Goal: Task Accomplishment & Management: Complete application form

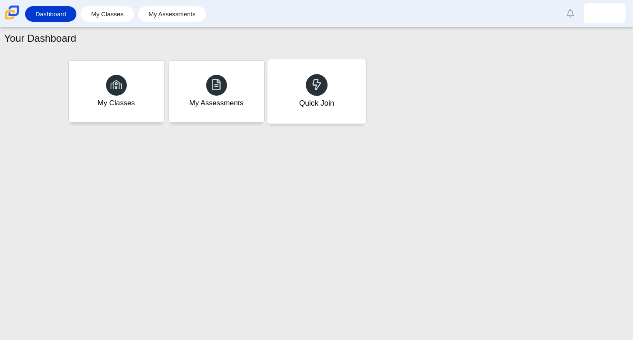
click at [310, 73] on div "Quick Join" at bounding box center [316, 91] width 99 height 64
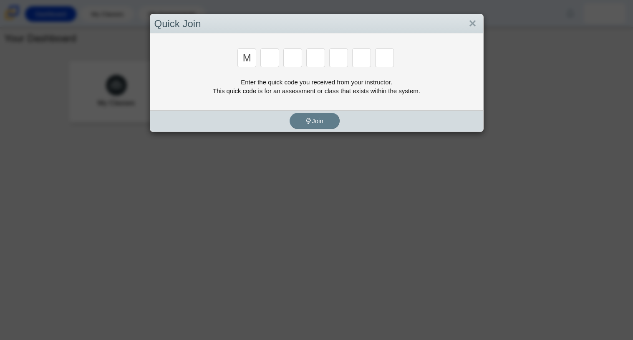
type input "m"
type input "7"
type input "e"
type input "3"
type input "e"
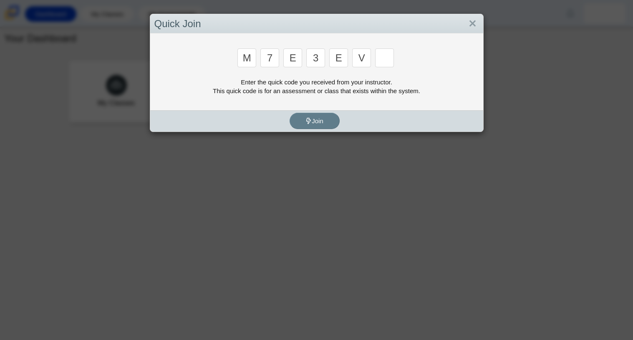
type input "v"
type input "w"
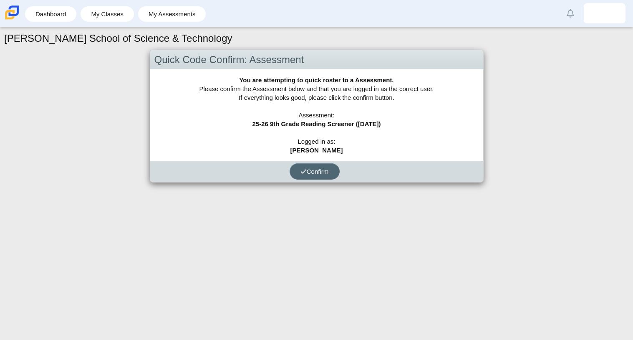
click at [313, 172] on span "Confirm" at bounding box center [314, 171] width 28 height 7
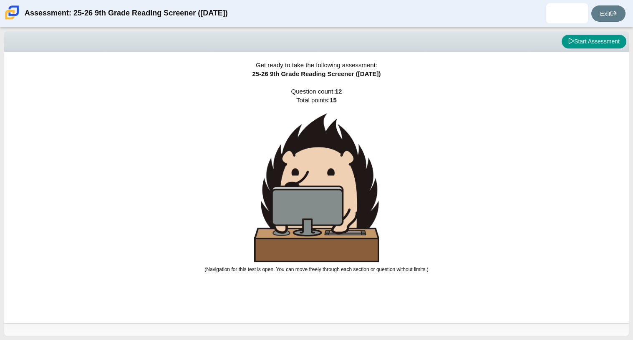
click at [267, 82] on div "Get ready to take the following assessment: 25-26 9th Grade Reading Screener ([…" at bounding box center [316, 187] width 625 height 271
click at [595, 41] on button "Start Assessment" at bounding box center [594, 42] width 65 height 14
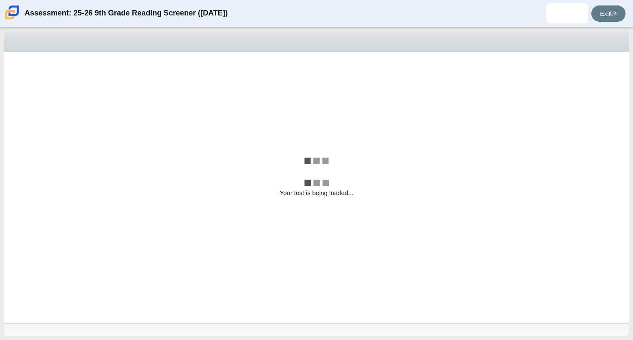
select select "ccc5b315-3c7c-471c-bf90-f22c8299c798"
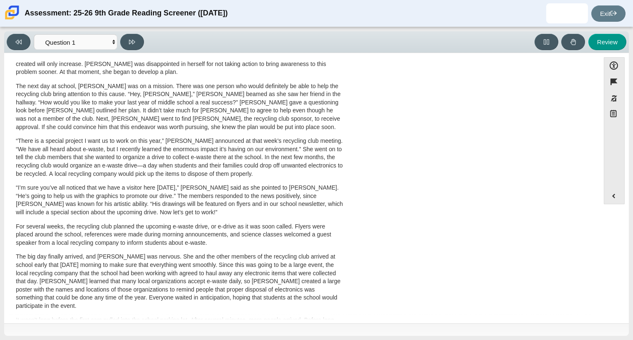
scroll to position [168, 0]
click at [93, 152] on p "“There is a special project I want us to work on this year,” [PERSON_NAME] anno…" at bounding box center [180, 156] width 328 height 41
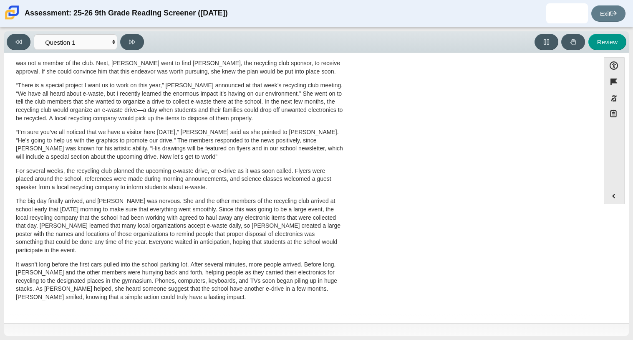
drag, startPoint x: 394, startPoint y: 214, endPoint x: 380, endPoint y: 119, distance: 96.5
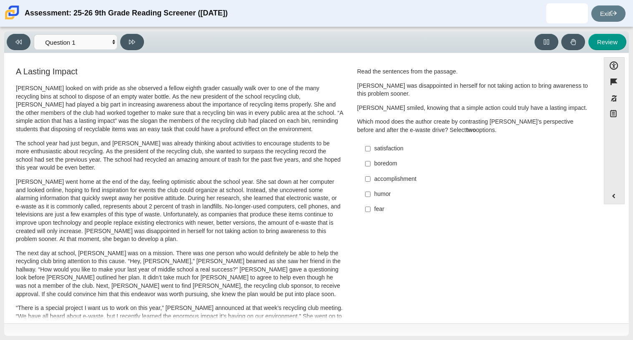
click at [363, 162] on li "boredom boredom" at bounding box center [473, 163] width 230 height 15
click at [365, 162] on input "boredom boredom" at bounding box center [367, 163] width 5 height 15
checkbox input "true"
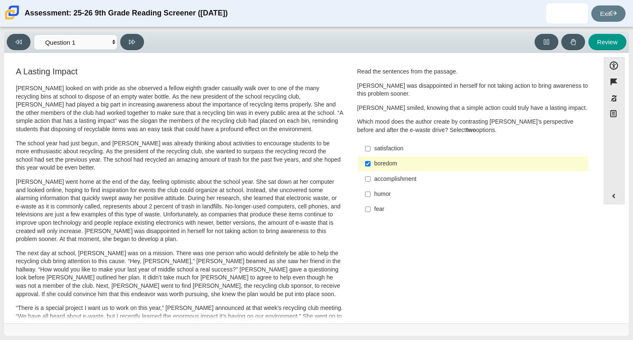
click at [371, 172] on label "accomplishment accomplishment" at bounding box center [473, 178] width 229 height 15
click at [371, 172] on input "accomplishment accomplishment" at bounding box center [367, 178] width 5 height 15
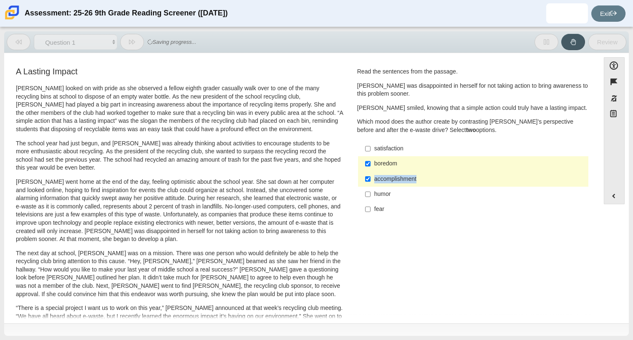
click at [371, 172] on label "accomplishment accomplishment" at bounding box center [473, 178] width 229 height 15
click at [371, 172] on input "accomplishment accomplishment" at bounding box center [367, 178] width 5 height 15
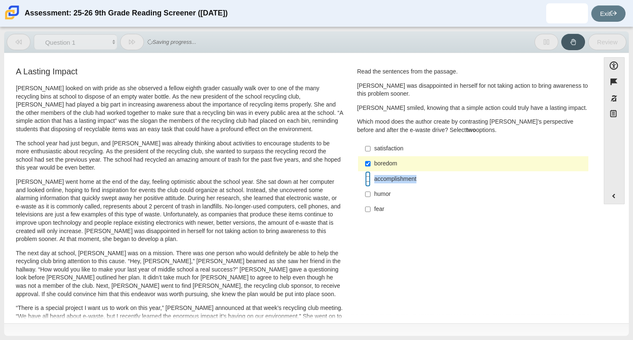
click at [365, 182] on input "accomplishment accomplishment" at bounding box center [367, 178] width 5 height 15
checkbox input "true"
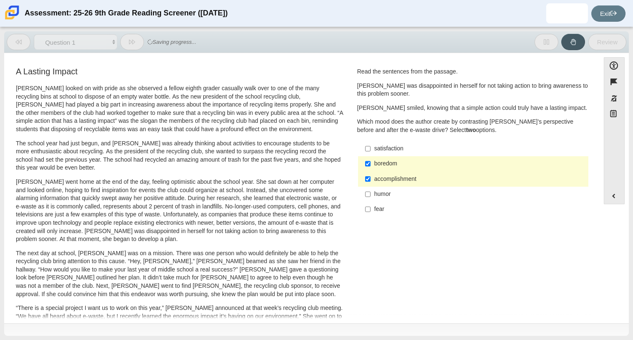
click at [402, 232] on div "A Lasting Impact [PERSON_NAME] looked on with pride as she observed a fellow ei…" at bounding box center [301, 301] width 587 height 470
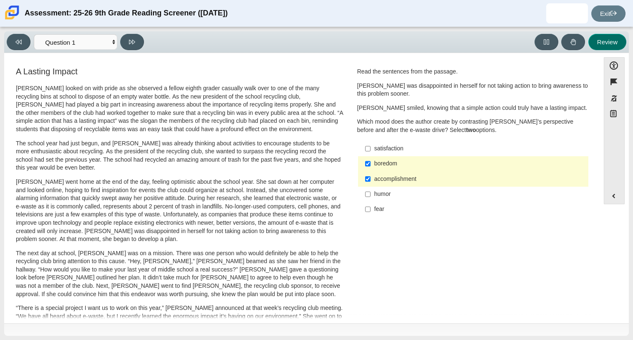
click at [612, 45] on button "Review" at bounding box center [607, 42] width 38 height 16
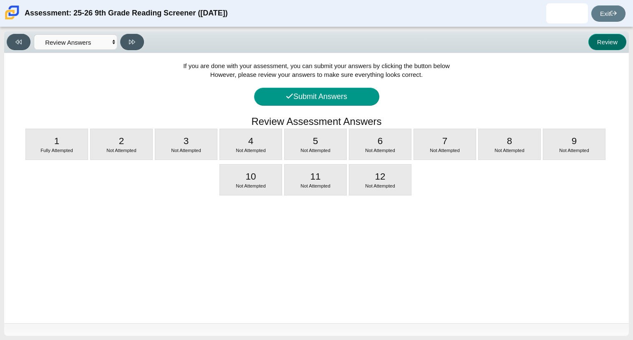
click at [597, 43] on button "Review" at bounding box center [607, 42] width 38 height 16
drag, startPoint x: 23, startPoint y: 38, endPoint x: 602, endPoint y: 43, distance: 578.9
click at [602, 43] on div "Viewing Question 13 of 12 in Pacing Mode Questions Question 1 Question 2 Questi…" at bounding box center [316, 42] width 625 height 22
click at [600, 43] on button "Review" at bounding box center [607, 42] width 38 height 16
click at [21, 41] on icon at bounding box center [18, 42] width 6 height 5
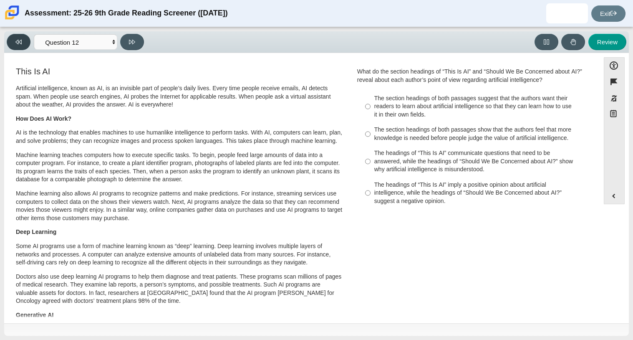
click at [15, 43] on icon at bounding box center [18, 42] width 6 height 6
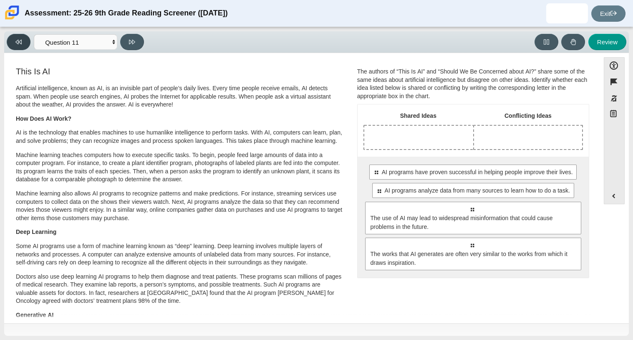
click at [15, 43] on icon at bounding box center [18, 42] width 6 height 6
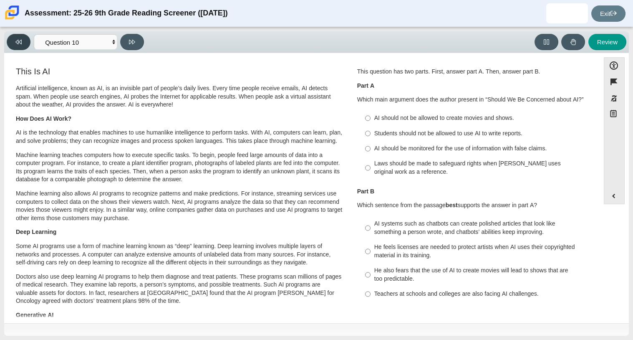
click at [15, 43] on icon at bounding box center [18, 42] width 6 height 6
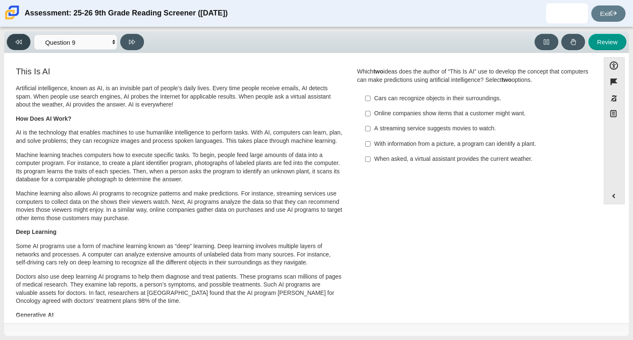
click at [15, 43] on icon at bounding box center [18, 42] width 6 height 6
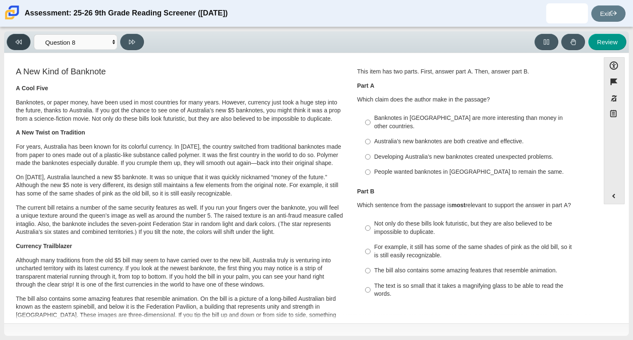
click at [15, 43] on icon at bounding box center [18, 42] width 6 height 6
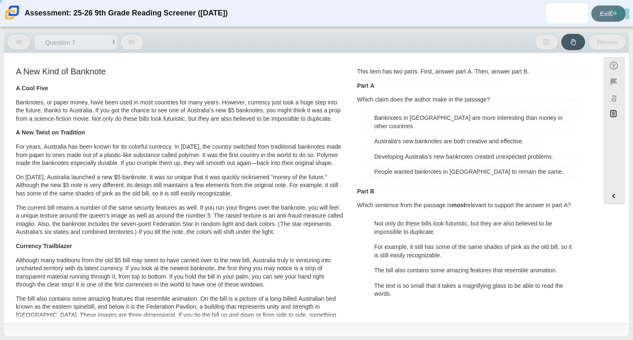
click at [15, 43] on icon at bounding box center [18, 42] width 6 height 6
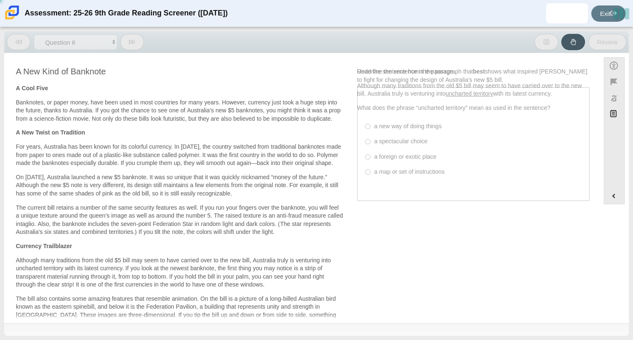
click at [15, 43] on icon at bounding box center [18, 42] width 6 height 6
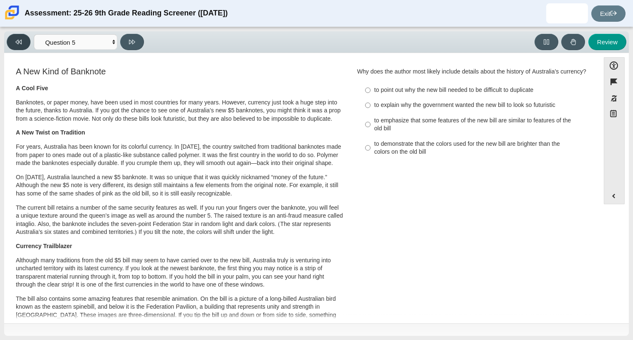
click at [15, 43] on icon at bounding box center [18, 42] width 6 height 6
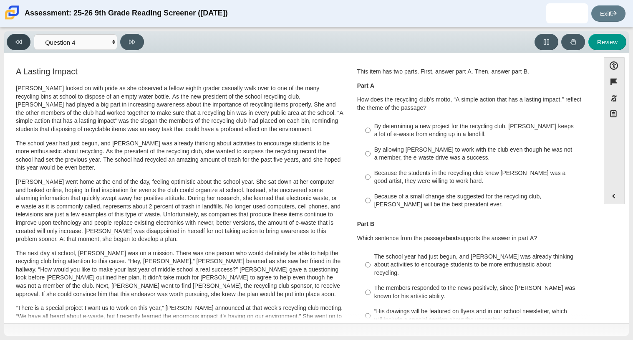
click at [15, 43] on icon at bounding box center [18, 42] width 6 height 6
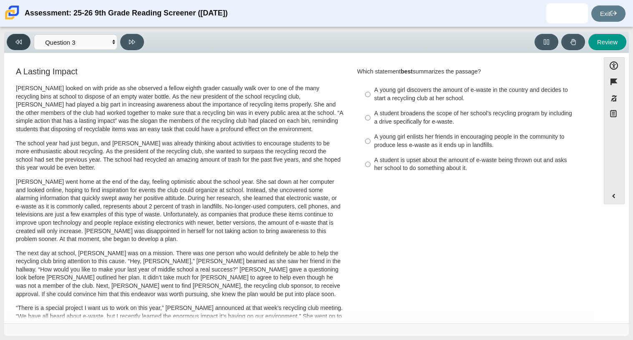
click at [15, 43] on icon at bounding box center [18, 42] width 6 height 6
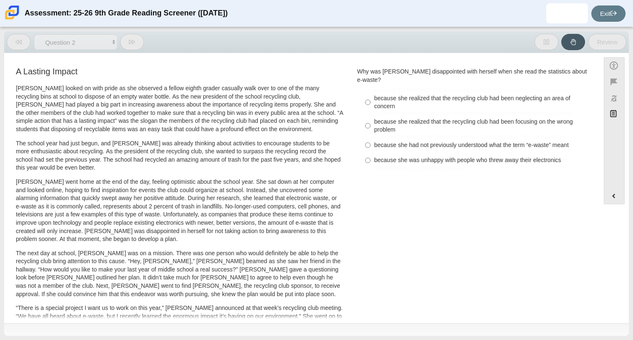
click at [15, 43] on icon at bounding box center [18, 42] width 6 height 6
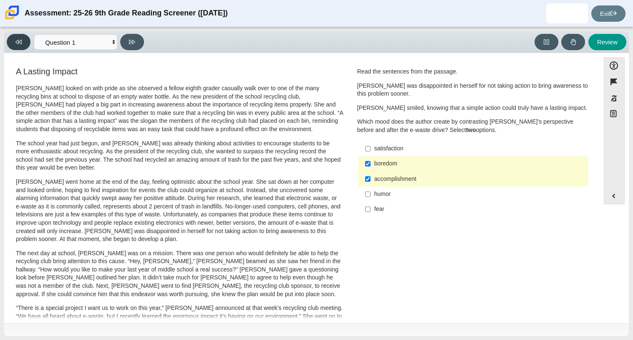
click at [15, 43] on icon at bounding box center [18, 42] width 6 height 6
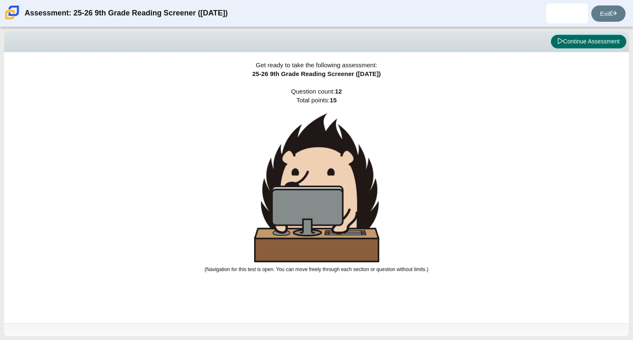
click at [592, 41] on button "Continue Assessment" at bounding box center [589, 42] width 76 height 14
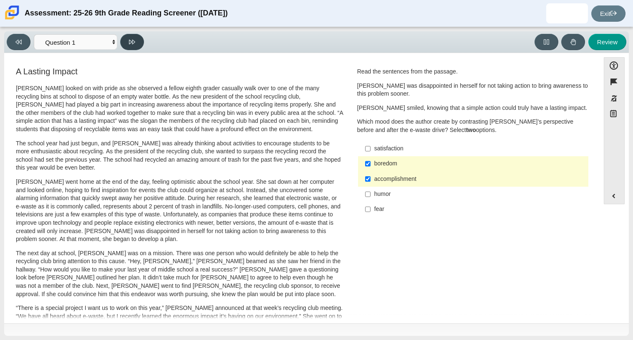
click at [133, 44] on icon at bounding box center [132, 42] width 6 height 6
select select "0ff64528-ffd7-428d-b192-babfaadd44e8"
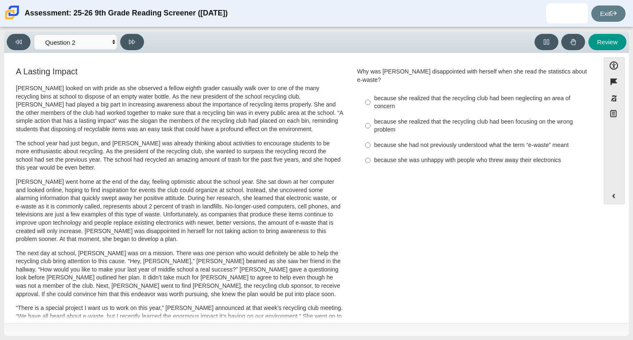
click at [165, 240] on p "[PERSON_NAME] went home at the end of the day, feeling optimistic about the sch…" at bounding box center [180, 211] width 328 height 66
click at [374, 123] on div "because she realized that the recycling club had been focusing on the wrong pro…" at bounding box center [479, 126] width 211 height 16
click at [371, 123] on input "because she realized that the recycling club had been focusing on the wrong pro…" at bounding box center [367, 125] width 5 height 23
radio input "true"
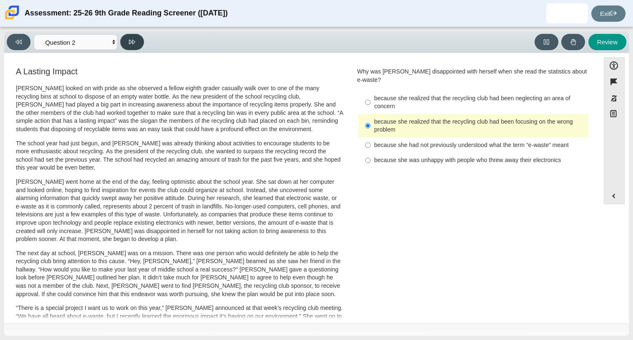
click at [125, 42] on button at bounding box center [132, 42] width 24 height 16
select select "7ce3d843-6974-4858-901c-1ff39630e843"
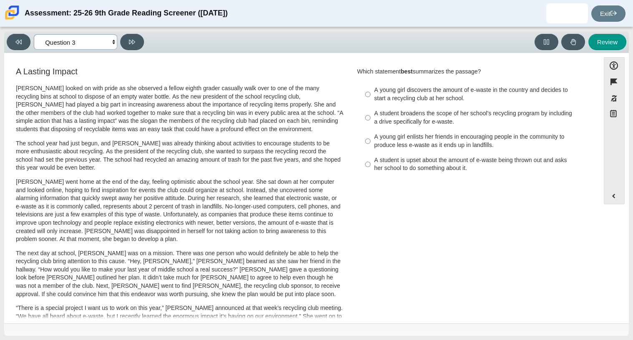
click at [112, 41] on select "Questions Question 1 Question 2 Question 3 Question 4 Question 5 Question 6 Que…" at bounding box center [75, 41] width 83 height 15
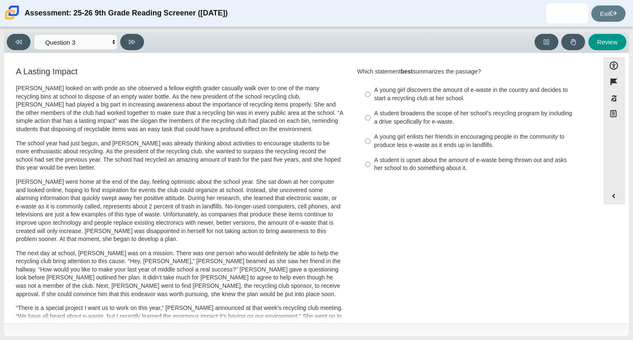
click at [172, 31] on div "Viewing Question 3 of 12 in Pacing Mode Questions Question 1 Question 2 Questio…" at bounding box center [316, 42] width 625 height 22
click at [428, 133] on div "A young girl enlists her friends in encouraging people in the community to prod…" at bounding box center [479, 141] width 211 height 16
click at [371, 133] on input "A young girl enlists her friends in encouraging people in the community to prod…" at bounding box center [367, 140] width 5 height 23
radio input "true"
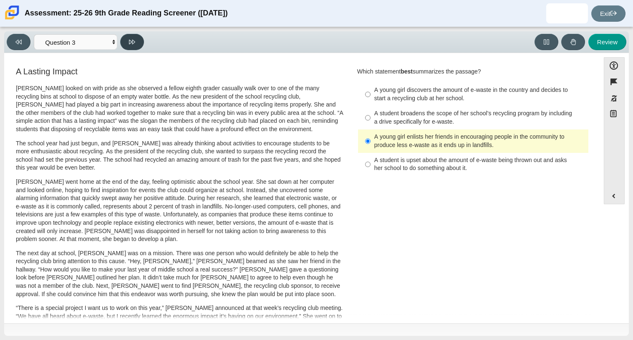
click at [136, 39] on button at bounding box center [132, 42] width 24 height 16
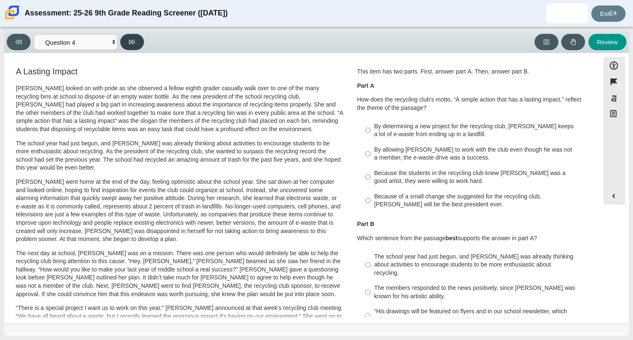
click at [136, 39] on button at bounding box center [132, 42] width 24 height 16
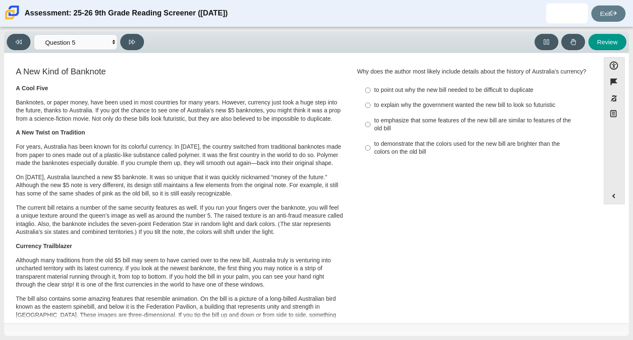
click at [16, 51] on div "Viewing Question 5 of 12 in Pacing Mode Questions Question 1 Question 2 Questio…" at bounding box center [316, 42] width 625 height 22
click at [19, 49] on button at bounding box center [19, 42] width 24 height 16
select select "ca9ea0f1-49c5-4bd1-83b0-472c18652b42"
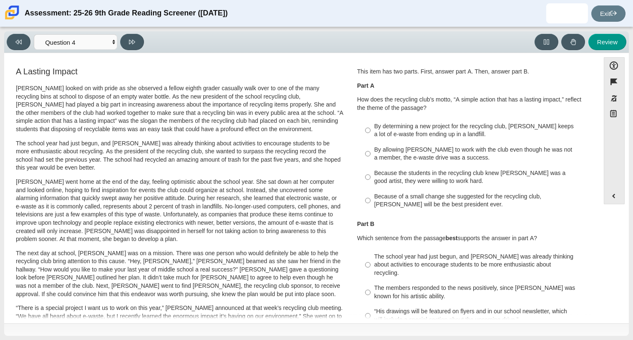
click at [455, 134] on div "By determining a new project for the recycling club, [PERSON_NAME] keeps a lot …" at bounding box center [479, 130] width 211 height 16
click at [371, 134] on input "By determining a new project for the recycling club, [PERSON_NAME] keeps a lot …" at bounding box center [367, 130] width 5 height 23
radio input "true"
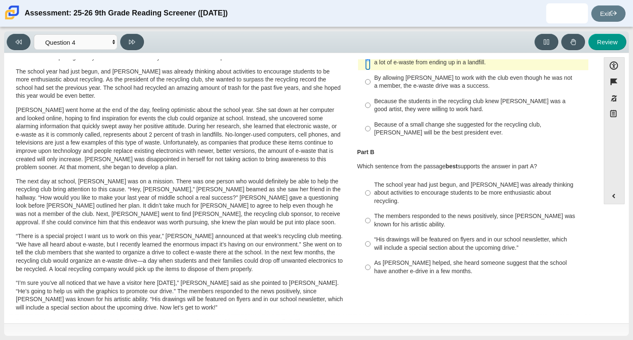
scroll to position [71, 0]
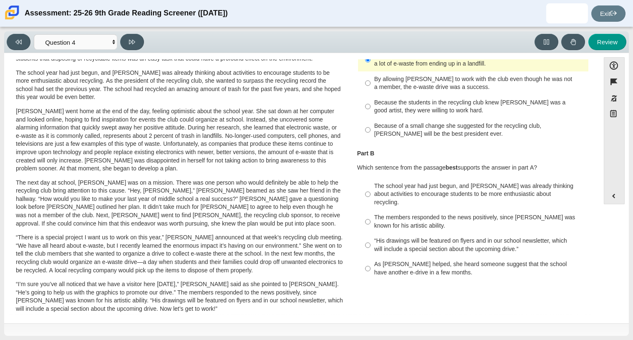
click at [376, 215] on div "The members responded to the news positively, since [PERSON_NAME] was known for…" at bounding box center [479, 221] width 211 height 16
click at [371, 215] on input "The members responded to the news positively, since [PERSON_NAME] was known for…" at bounding box center [367, 221] width 5 height 23
radio input "true"
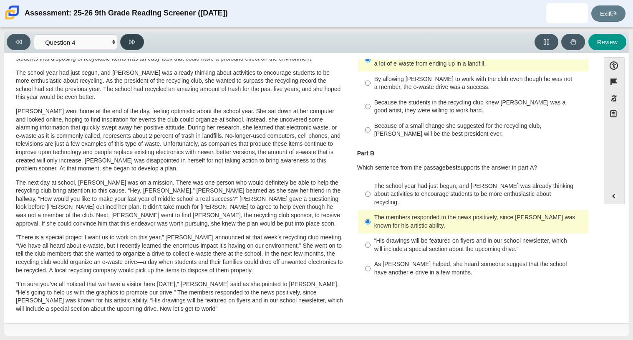
click at [137, 42] on button at bounding box center [132, 42] width 24 height 16
select select "e41f1a79-e29f-4095-8030-a53364015bed"
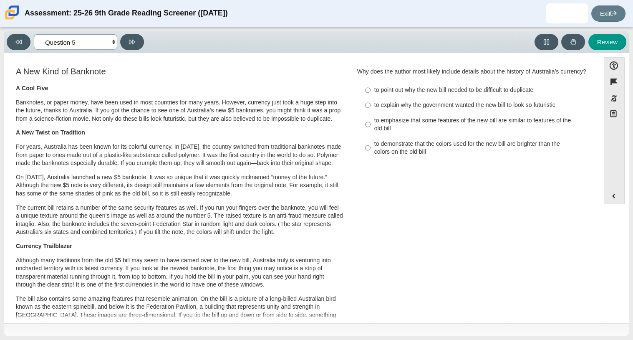
click at [99, 45] on select "Questions Question 1 Question 2 Question 3 Question 4 Question 5 Question 6 Que…" at bounding box center [75, 41] width 83 height 15
click at [109, 40] on select "Questions Question 1 Question 2 Question 3 Question 4 Question 5 Question 6 Que…" at bounding box center [75, 41] width 83 height 15
click at [365, 158] on input "to demonstrate that the colors used for the new bill are brighter than the colo…" at bounding box center [367, 147] width 5 height 23
radio input "true"
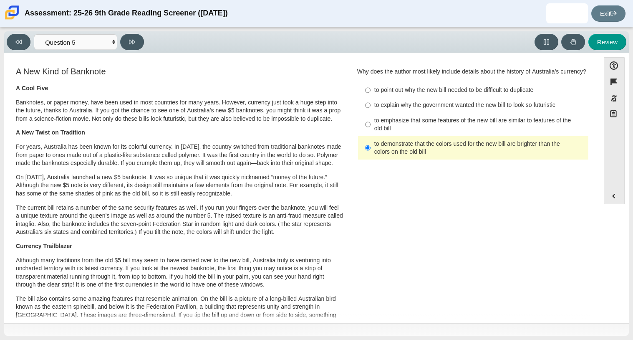
click at [423, 127] on div "to emphasize that some features of the new bill are similar to features of the …" at bounding box center [479, 124] width 211 height 16
click at [371, 127] on input "to emphasize that some features of the new bill are similar to features of the …" at bounding box center [367, 124] width 5 height 23
radio input "true"
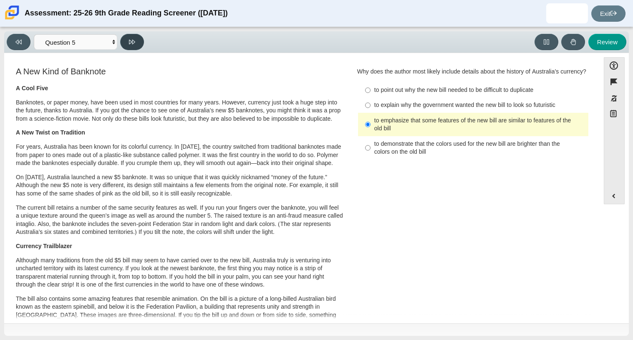
click at [126, 40] on button at bounding box center [132, 42] width 24 height 16
select select "69146e31-7b3d-4a3e-9ce6-f30c24342ae0"
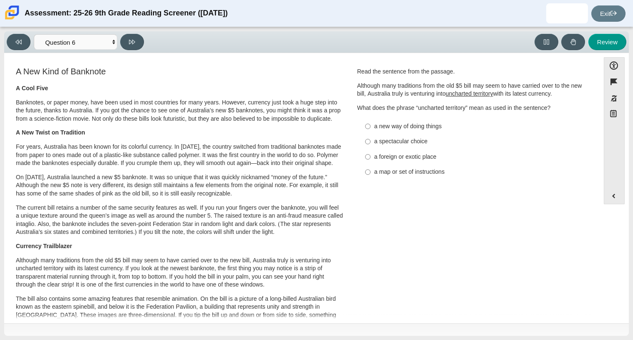
click at [369, 172] on label "a map or set of instructions a map or set of instructions" at bounding box center [473, 171] width 229 height 15
click at [369, 172] on input "a map or set of instructions a map or set of instructions" at bounding box center [367, 171] width 5 height 15
radio input "true"
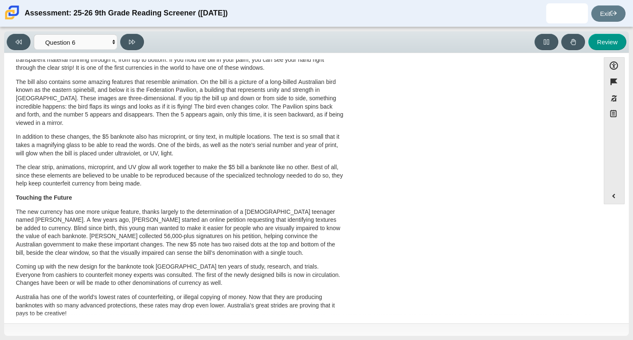
scroll to position [0, 0]
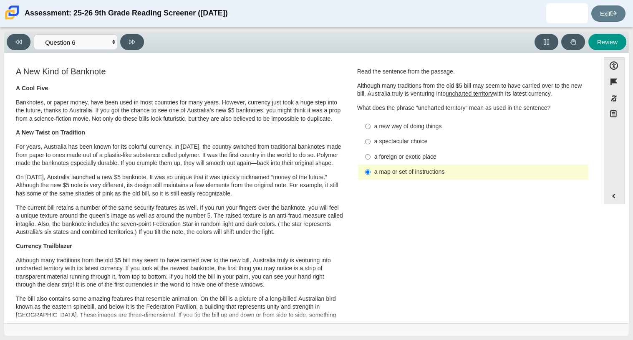
click at [395, 131] on label "a new way of doing things a new way of doing things" at bounding box center [473, 126] width 229 height 15
click at [371, 131] on input "a new way of doing things a new way of doing things" at bounding box center [367, 126] width 5 height 15
radio input "true"
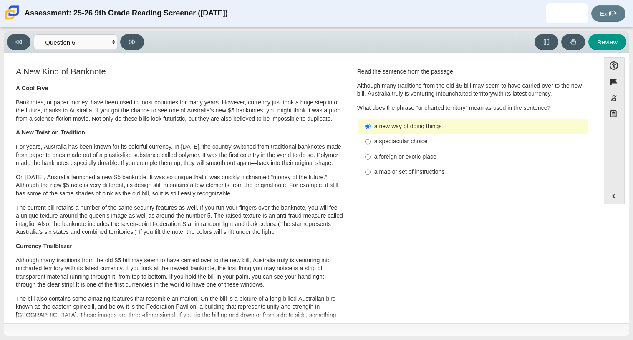
click at [397, 140] on div "a spectacular choice" at bounding box center [479, 141] width 211 height 8
click at [371, 140] on input "a spectacular choice a spectacular choice" at bounding box center [367, 141] width 5 height 15
radio input "true"
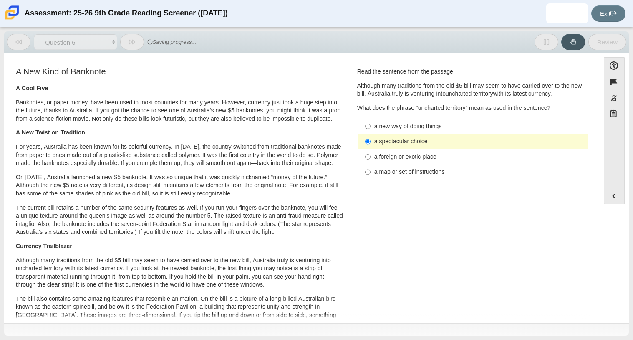
click at [400, 150] on label "a foreign or exotic place a foreign or exotic place" at bounding box center [473, 156] width 229 height 15
click at [371, 150] on input "a foreign or exotic place a foreign or exotic place" at bounding box center [367, 156] width 5 height 15
radio input "true"
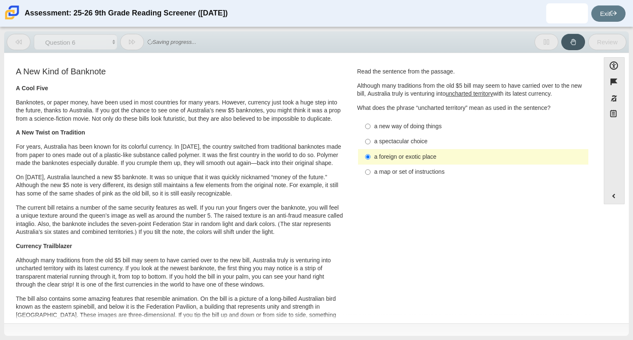
click at [406, 122] on div "a new way of doing things" at bounding box center [479, 126] width 211 height 8
click at [371, 122] on input "a new way of doing things a new way of doing things" at bounding box center [367, 126] width 5 height 15
radio input "true"
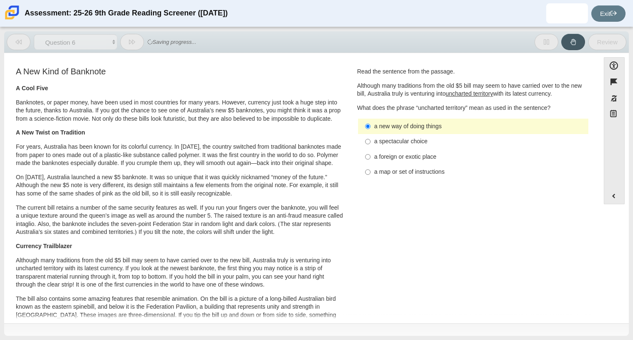
click at [406, 132] on label "a new way of doing things a new way of doing things" at bounding box center [473, 126] width 229 height 15
click at [371, 132] on input "a new way of doing things a new way of doing things" at bounding box center [367, 126] width 5 height 15
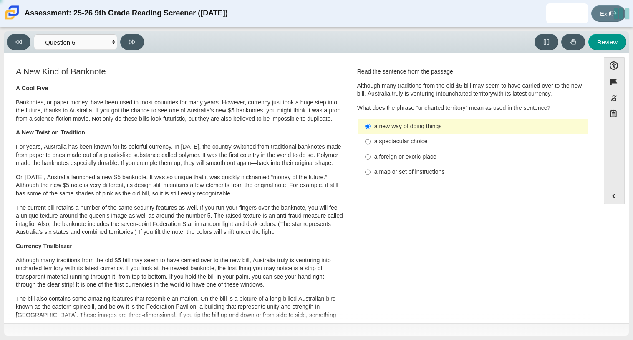
click at [409, 153] on div "a foreign or exotic place" at bounding box center [479, 157] width 211 height 8
click at [371, 153] on input "a foreign or exotic place a foreign or exotic place" at bounding box center [367, 156] width 5 height 15
radio input "true"
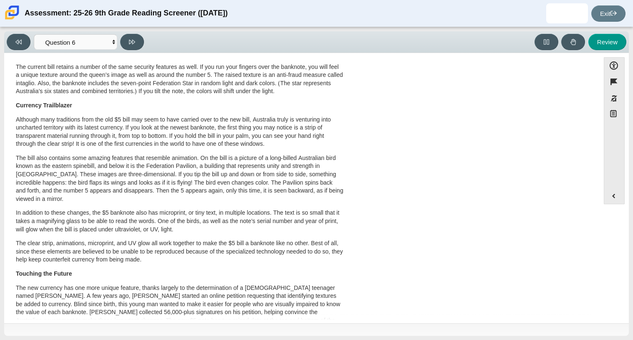
scroll to position [141, 0]
click at [240, 193] on p "The bill also contains some amazing features that resemble animation. On the bi…" at bounding box center [180, 178] width 328 height 49
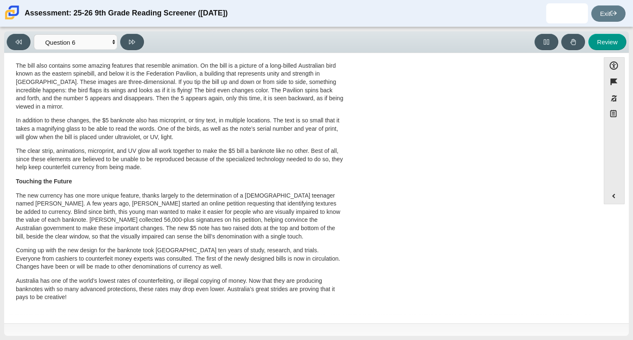
scroll to position [0, 0]
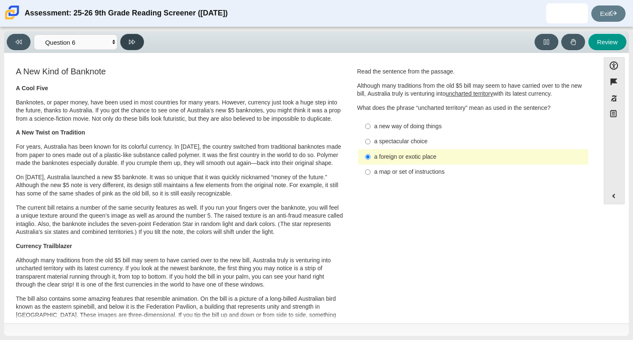
click at [129, 42] on icon at bounding box center [132, 42] width 6 height 5
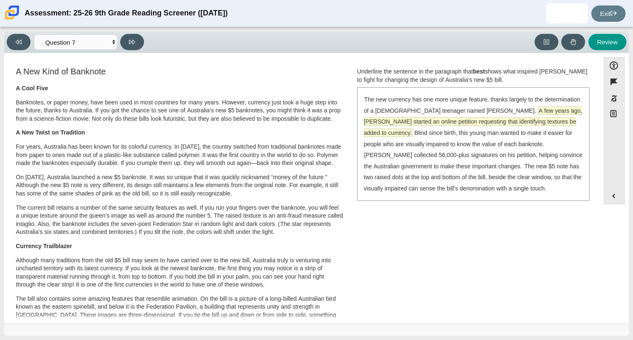
drag, startPoint x: 468, startPoint y: 123, endPoint x: 465, endPoint y: 118, distance: 5.6
click at [465, 118] on span "A few years ago, [PERSON_NAME] started an online petition requesting that ident…" at bounding box center [473, 122] width 219 height 30
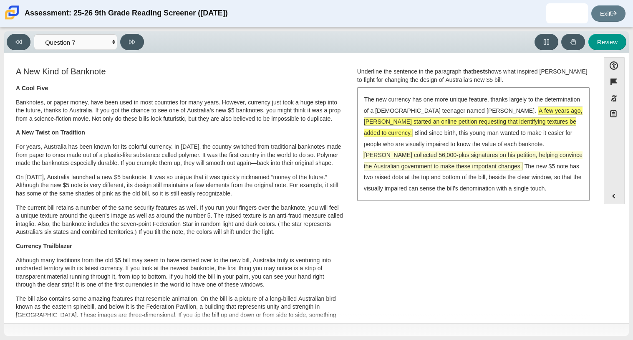
click at [490, 151] on span "[PERSON_NAME] collected 56,000-plus signatures on his petition, helping convinc…" at bounding box center [473, 160] width 219 height 19
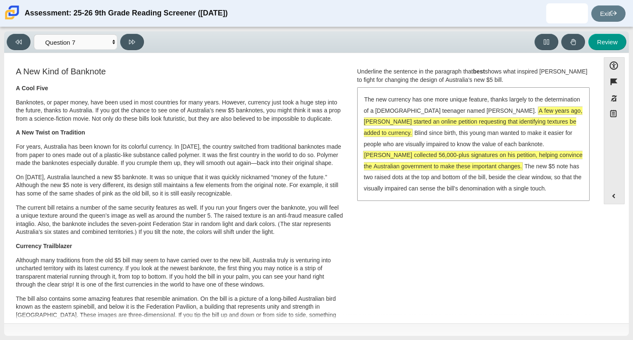
click at [515, 116] on div "The new currency has one more unique feature, thanks largely to the determinati…" at bounding box center [473, 143] width 231 height 111
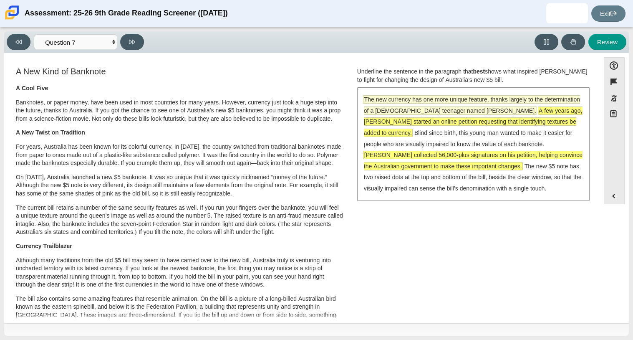
click at [508, 111] on span "The new currency has one more unique feature, thanks largely to the determinati…" at bounding box center [472, 105] width 216 height 19
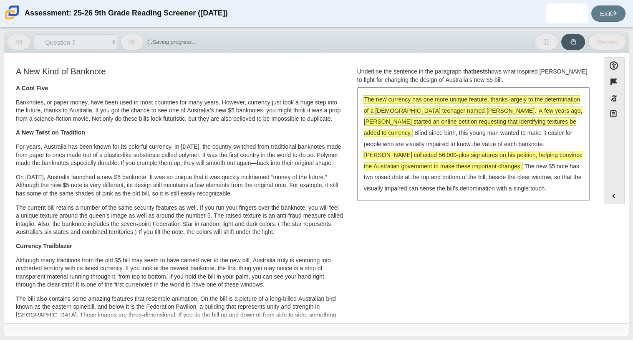
click at [525, 110] on span "A few years ago, [PERSON_NAME] started an online petition requesting that ident…" at bounding box center [473, 122] width 219 height 30
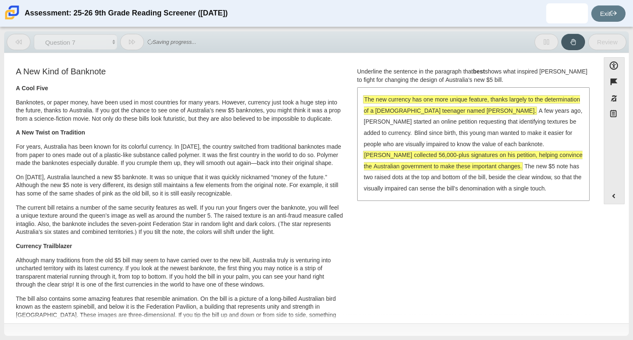
click at [524, 198] on div "The new currency has one more unique feature, thanks largely to the determinati…" at bounding box center [473, 143] width 231 height 111
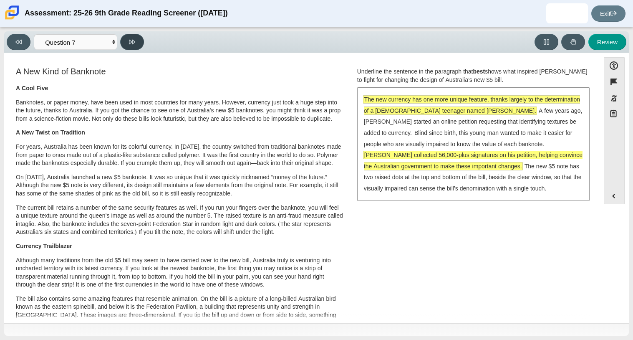
click at [126, 40] on button at bounding box center [132, 42] width 24 height 16
select select "ea8338c2-a6a3-418e-a305-2b963b54a290"
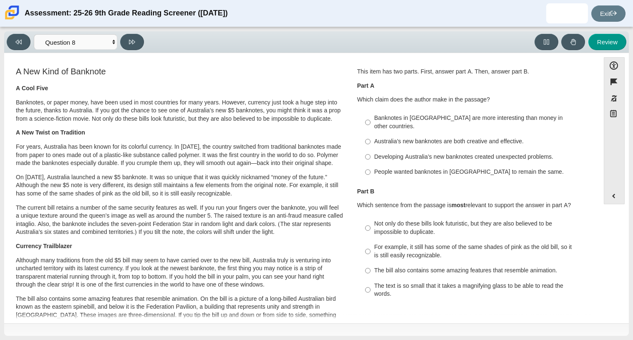
click at [370, 134] on label "Australia’s new banknotes are both creative and effective. Australia’s new bank…" at bounding box center [473, 141] width 229 height 15
click at [370, 134] on input "Australia’s new banknotes are both creative and effective. Australia’s new bank…" at bounding box center [367, 141] width 5 height 15
radio input "true"
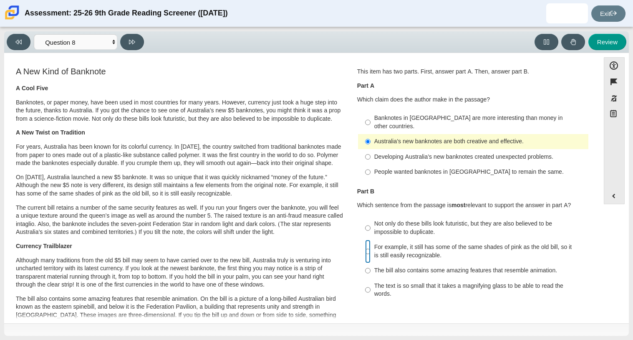
click at [365, 246] on input "For example, it still has some of the same shades of pink as the old bill, so i…" at bounding box center [367, 251] width 5 height 23
radio input "true"
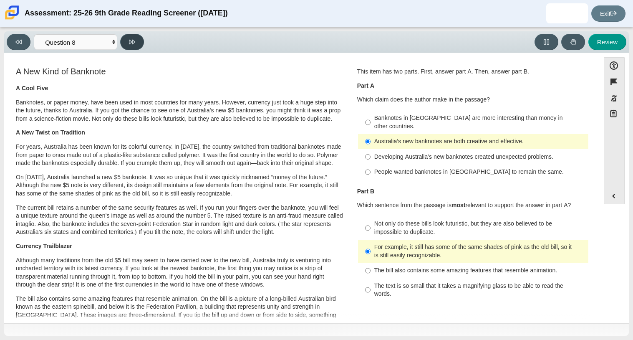
click at [132, 41] on icon at bounding box center [132, 42] width 6 height 5
select select "89f058d6-b15c-4ef5-a4b3-fdaffb8868b6"
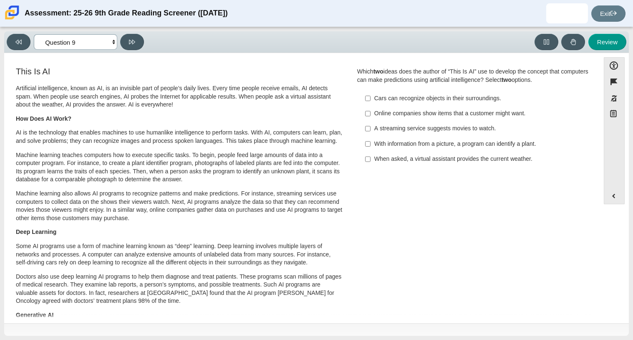
click at [109, 40] on select "Questions Question 1 Question 2 Question 3 Question 4 Question 5 Question 6 Que…" at bounding box center [75, 41] width 83 height 15
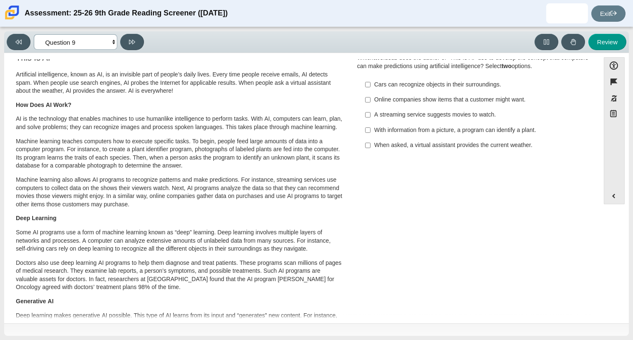
scroll to position [14, 0]
click at [227, 98] on div "Artificial intelligence, known as AI, is an invisible part of people’s daily li…" at bounding box center [180, 214] width 328 height 288
click at [608, 16] on link "Exit" at bounding box center [608, 13] width 34 height 16
